Goal: Information Seeking & Learning: Learn about a topic

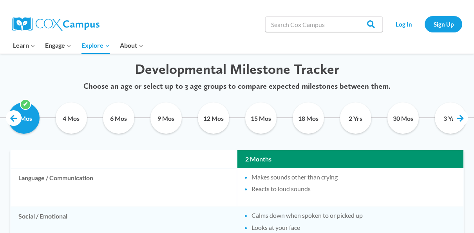
scroll to position [381, 0]
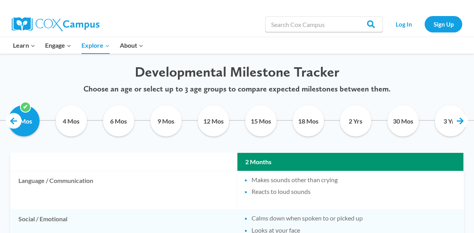
click at [442, 164] on th "2 Months" at bounding box center [350, 162] width 226 height 18
click at [463, 124] on link at bounding box center [460, 121] width 16 height 16
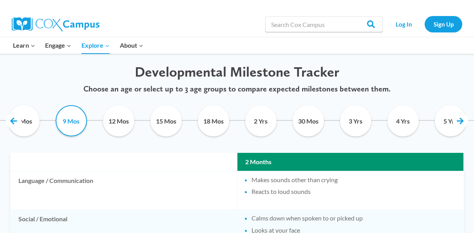
click at [67, 124] on input "9 Mos" at bounding box center [71, 120] width 36 height 31
checkbox input "true"
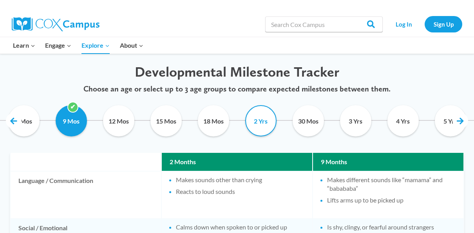
click at [262, 128] on input "2 Yrs" at bounding box center [261, 120] width 36 height 31
checkbox input "true"
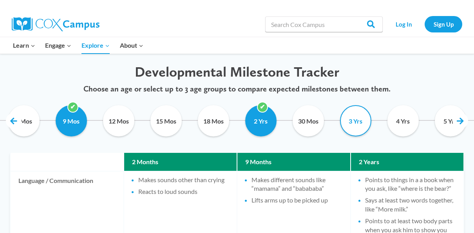
click at [358, 126] on input "3 Yrs" at bounding box center [355, 120] width 36 height 31
checkbox input "false"
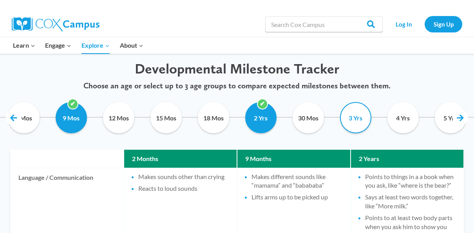
scroll to position [369, 0]
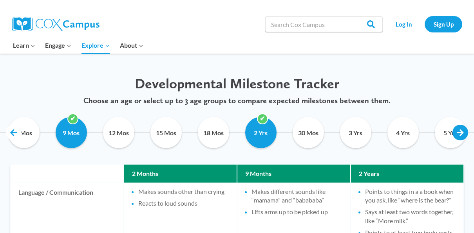
click at [465, 134] on link at bounding box center [460, 133] width 16 height 16
click at [464, 135] on link at bounding box center [460, 133] width 16 height 16
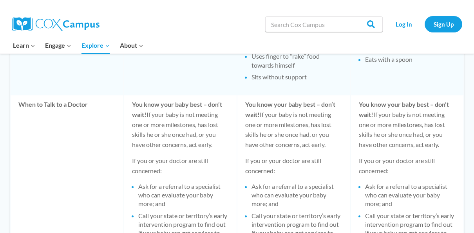
scroll to position [873, 0]
